Goal: Entertainment & Leisure: Consume media (video, audio)

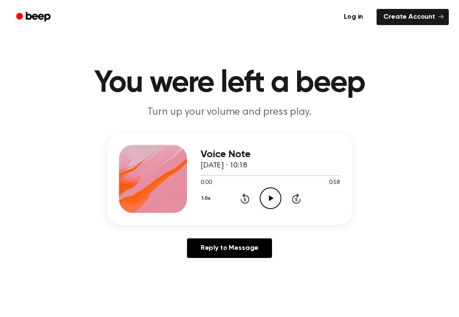
click at [265, 216] on div "Voice Note 5 October 2025 · 10:18 0:00 0:58 Your browser does not support the […" at bounding box center [229, 179] width 245 height 92
click at [274, 198] on icon "Play Audio" at bounding box center [271, 199] width 22 height 22
click at [202, 200] on button "1.0x" at bounding box center [207, 198] width 13 height 14
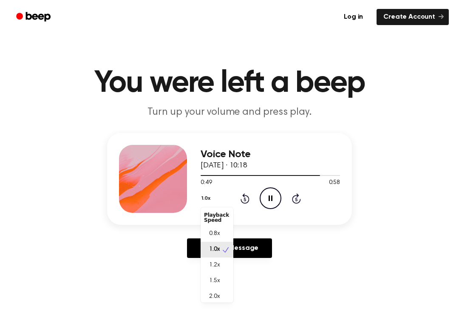
click at [208, 227] on div "0.8x" at bounding box center [217, 234] width 33 height 16
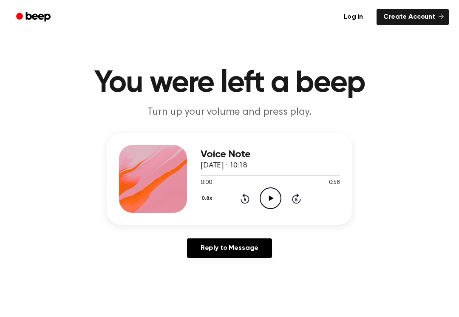
click at [277, 197] on icon "Play Audio" at bounding box center [271, 199] width 22 height 22
click at [206, 201] on button "0.8x" at bounding box center [208, 198] width 14 height 14
click at [217, 296] on span "2.0x" at bounding box center [214, 297] width 11 height 9
click at [212, 194] on button "2.0x" at bounding box center [208, 198] width 14 height 14
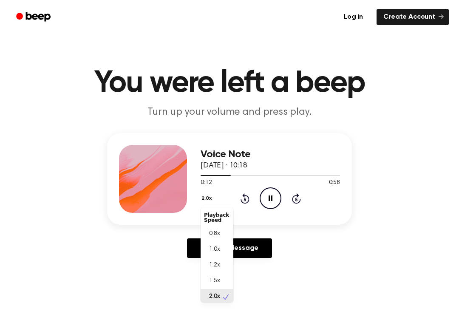
scroll to position [2, 0]
click at [216, 276] on span "1.5x" at bounding box center [214, 279] width 11 height 9
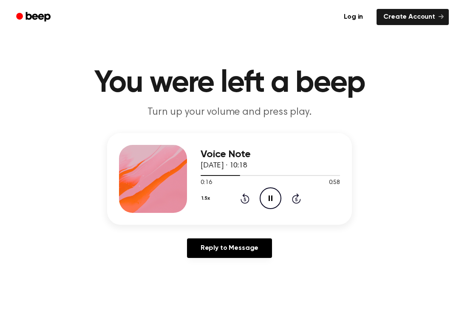
click at [207, 196] on button "1.5x" at bounding box center [207, 198] width 12 height 14
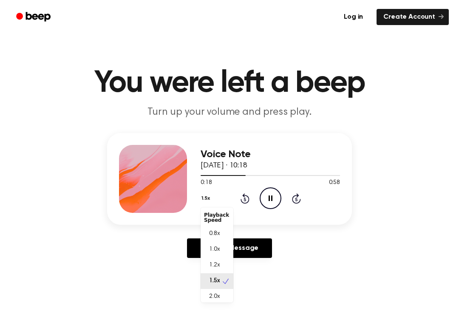
click at [225, 251] on div "1.0x" at bounding box center [217, 250] width 33 height 16
